Goal: Transaction & Acquisition: Subscribe to service/newsletter

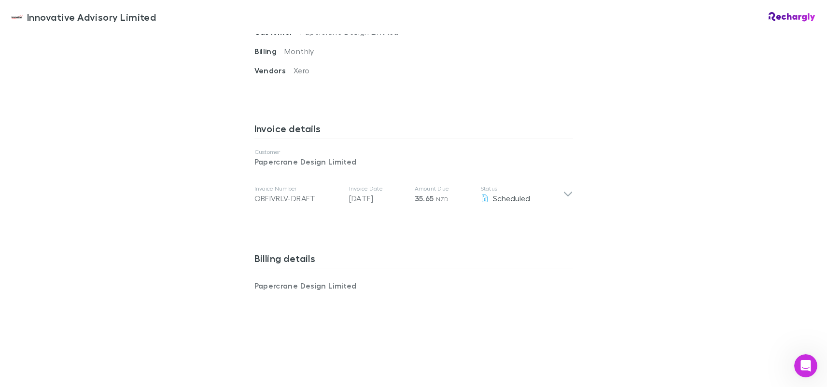
scroll to position [427, 0]
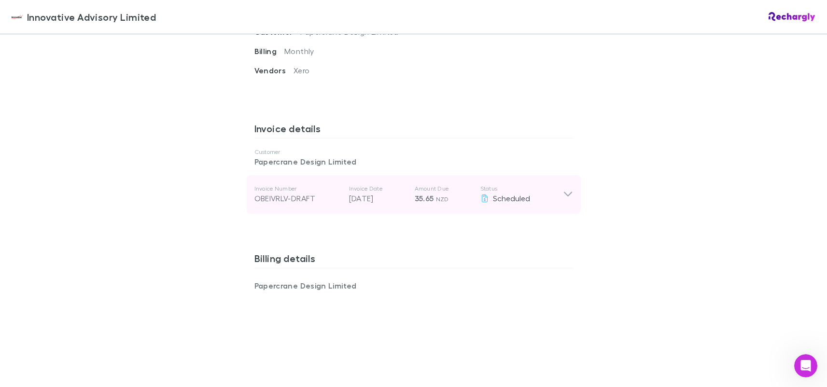
click at [565, 192] on icon at bounding box center [567, 194] width 8 height 5
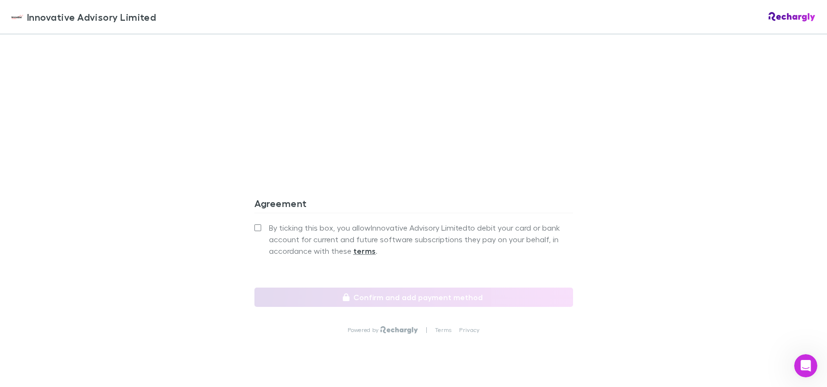
scroll to position [950, 0]
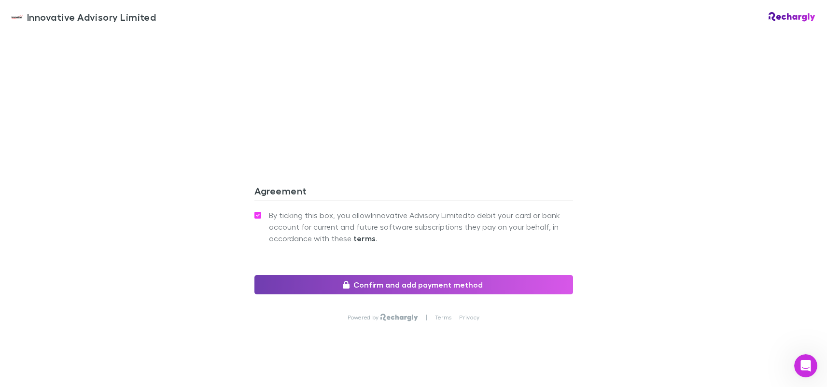
click at [446, 275] on button "Confirm and add payment method" at bounding box center [413, 284] width 318 height 19
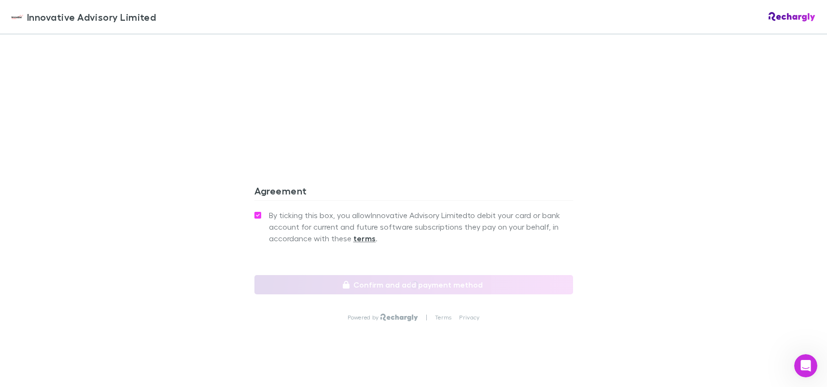
scroll to position [985, 0]
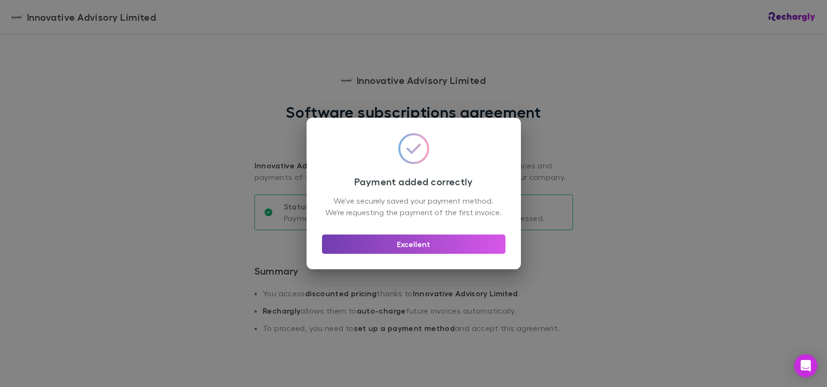
click at [415, 251] on button "Excellent" at bounding box center [413, 244] width 183 height 19
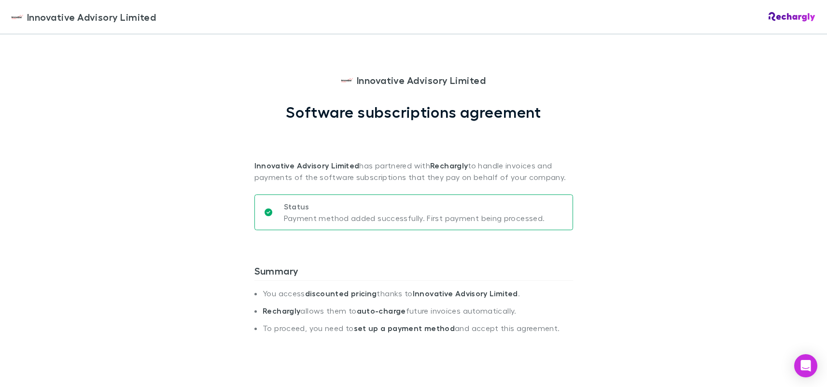
drag, startPoint x: 722, startPoint y: 106, endPoint x: 748, endPoint y: 86, distance: 32.3
click at [722, 106] on div "Innovative Advisory Limited Innovative Advisory Limited Software subscriptions …" at bounding box center [413, 193] width 827 height 387
